Goal: Navigation & Orientation: Find specific page/section

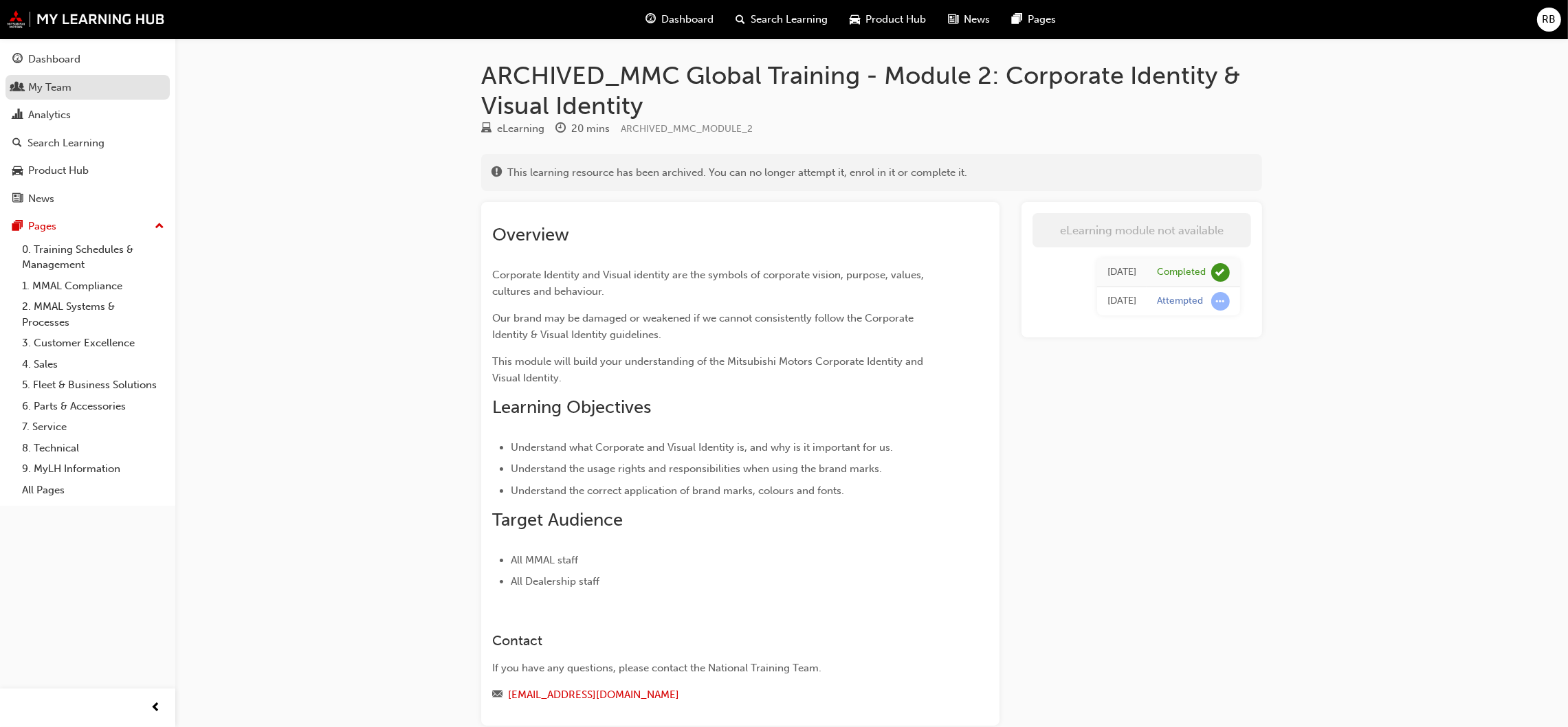
click at [59, 88] on div "My Team" at bounding box center [49, 87] width 43 height 16
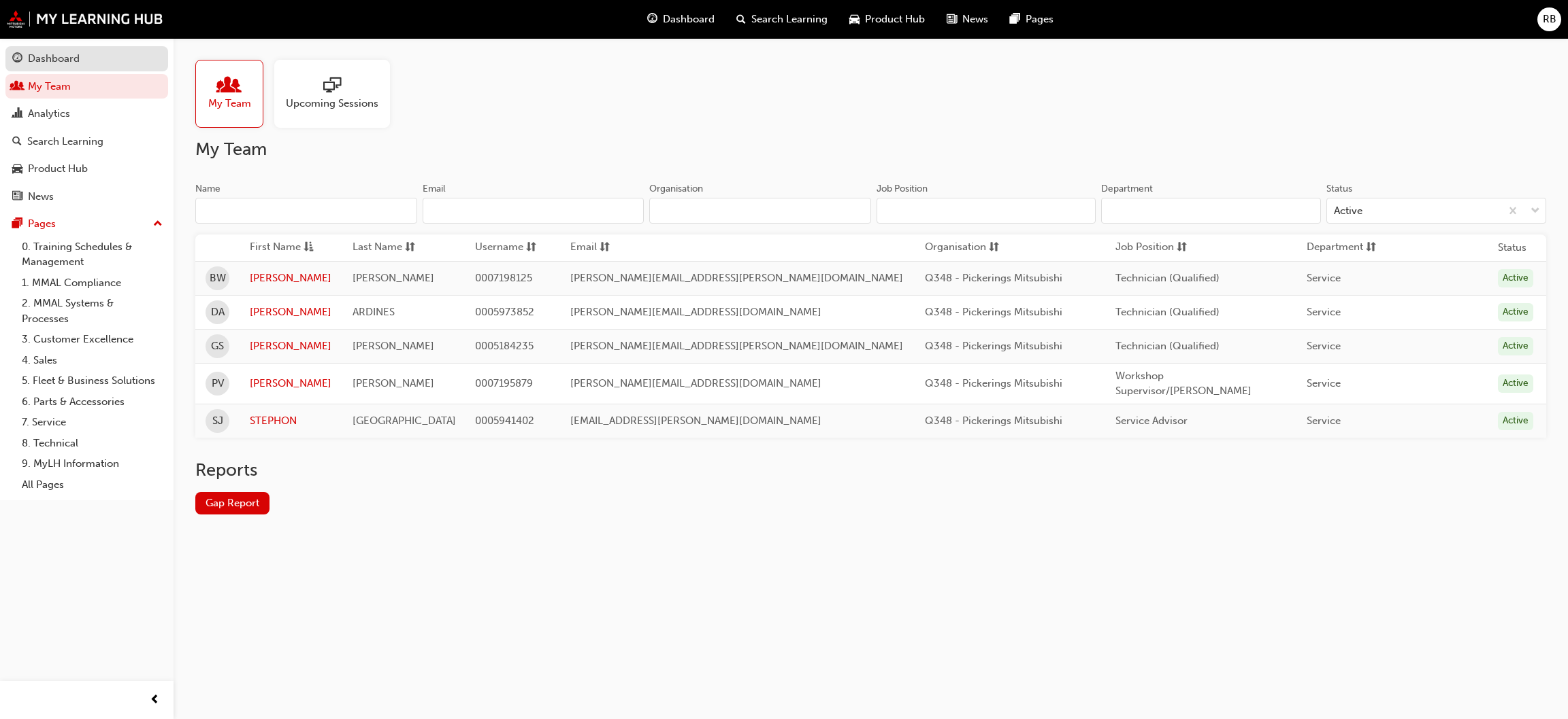
click at [47, 57] on div "Dashboard" at bounding box center [53, 59] width 51 height 15
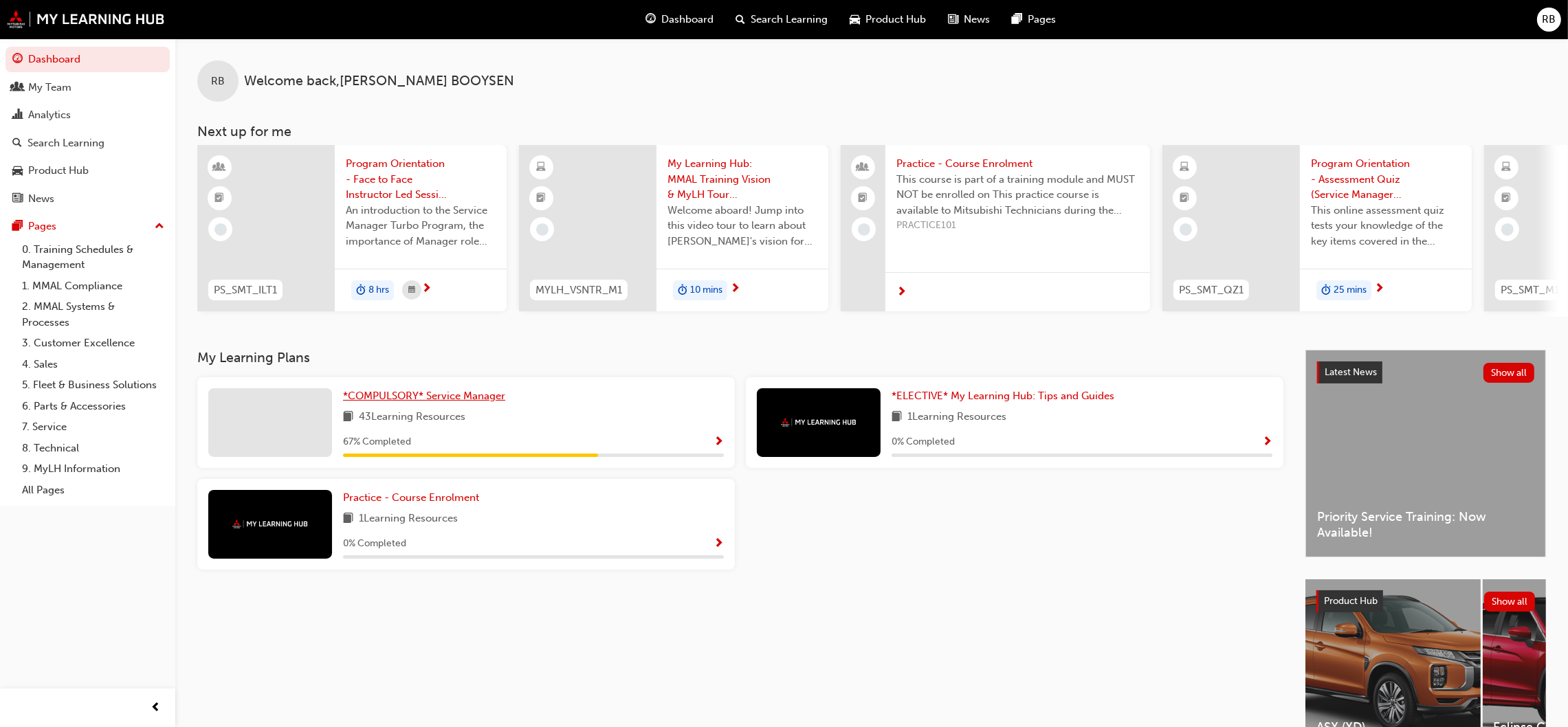
click at [455, 395] on span "*COMPULSORY* Service Manager" at bounding box center [424, 396] width 162 height 13
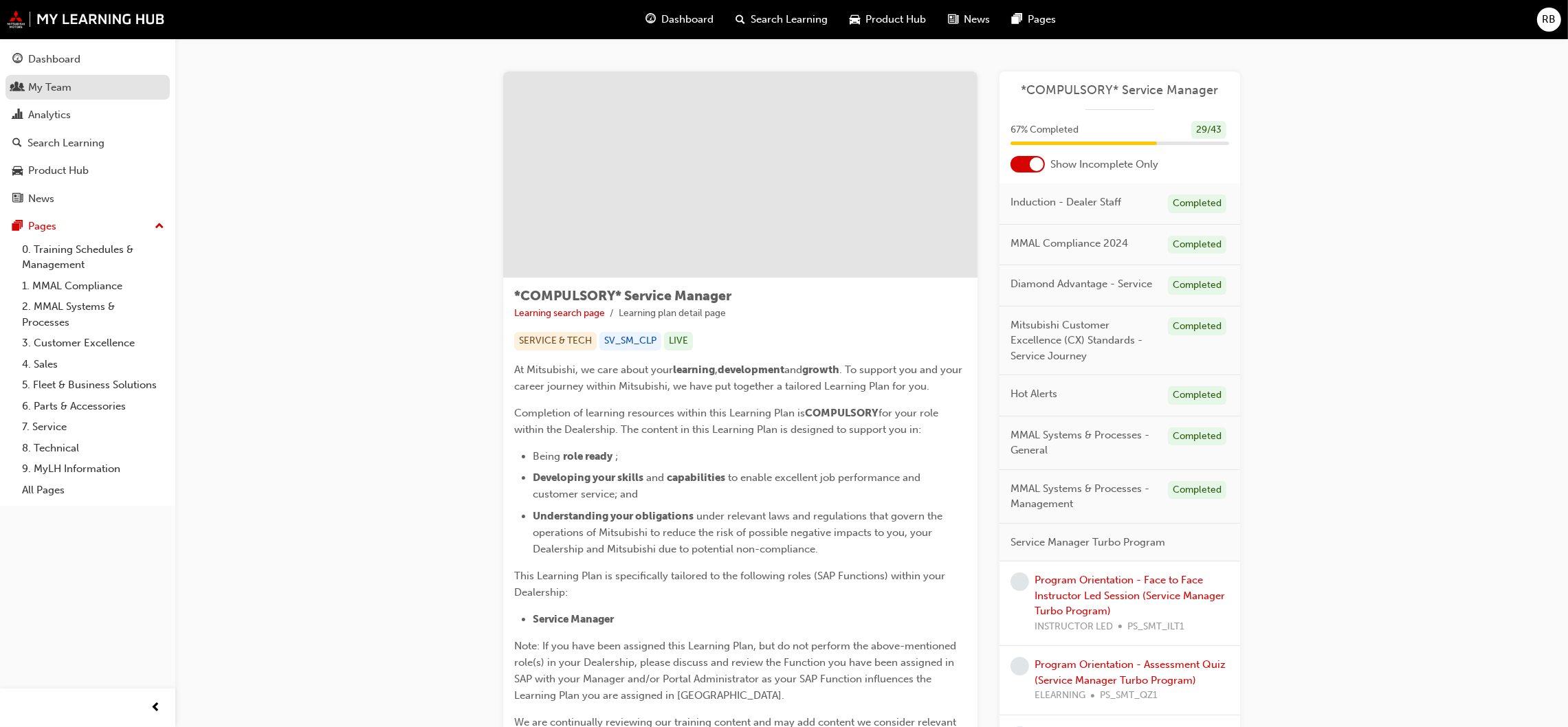
click at [35, 81] on div "My Team" at bounding box center [49, 87] width 43 height 16
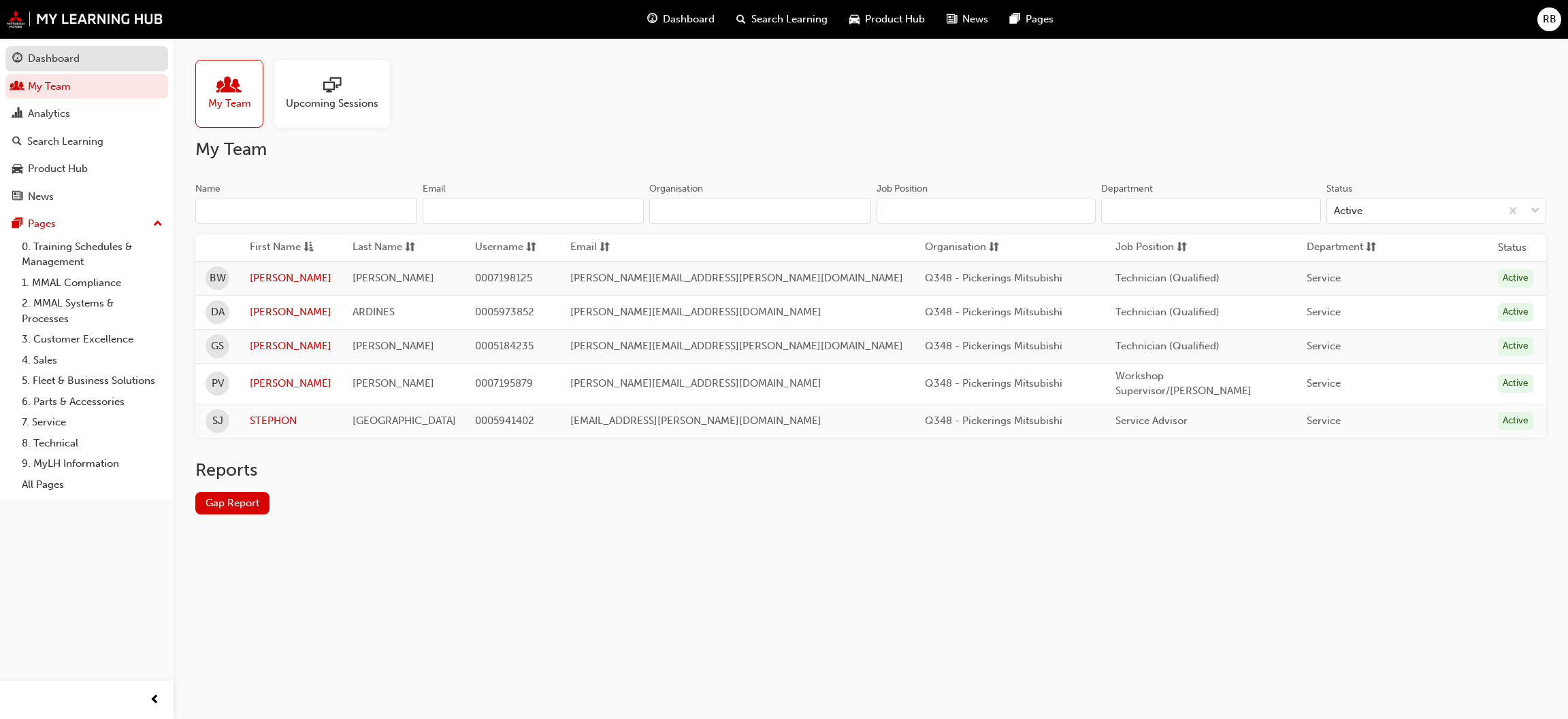
click at [44, 61] on div "Dashboard" at bounding box center [53, 59] width 51 height 15
